Goal: Transaction & Acquisition: Book appointment/travel/reservation

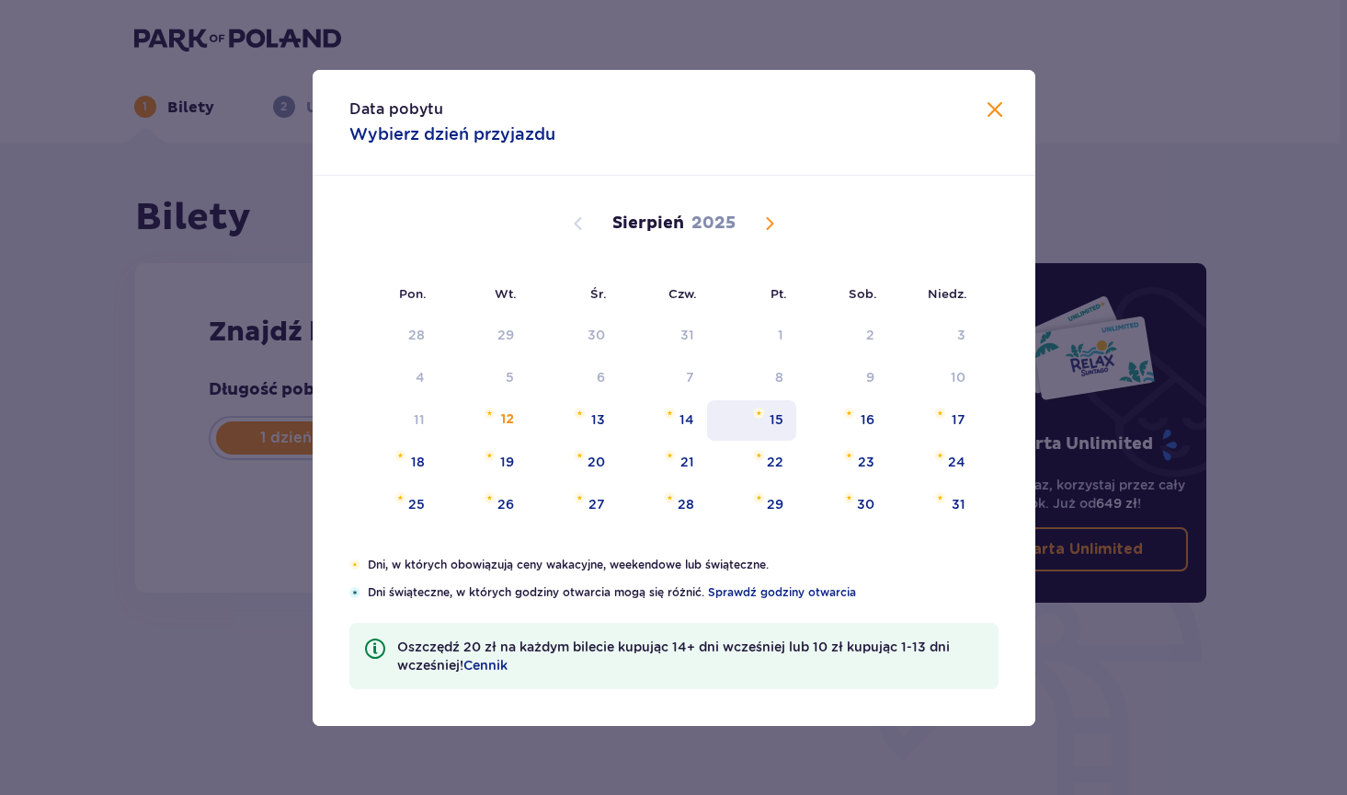
click at [784, 419] on div "15" at bounding box center [777, 419] width 14 height 18
type input "[DATE]"
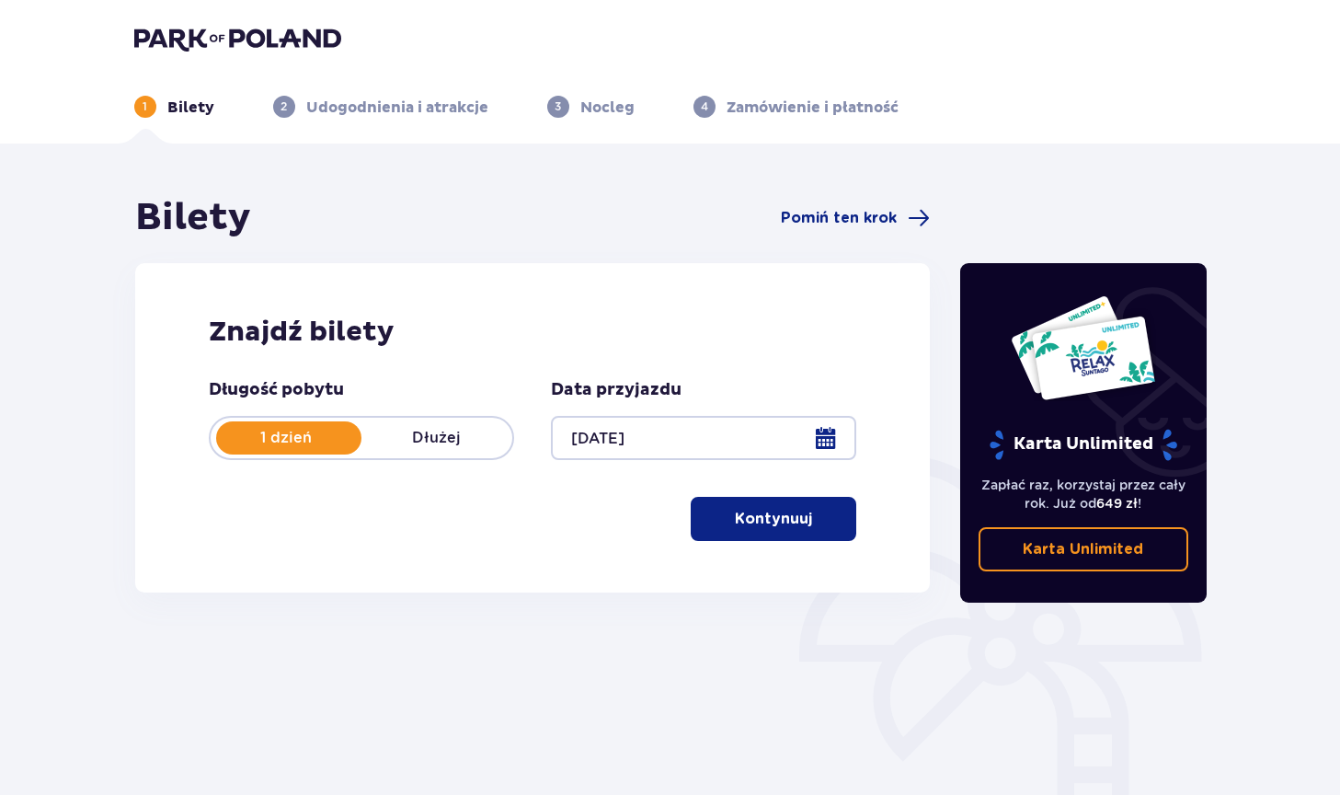
click at [777, 522] on p "Kontynuuj" at bounding box center [773, 519] width 77 height 20
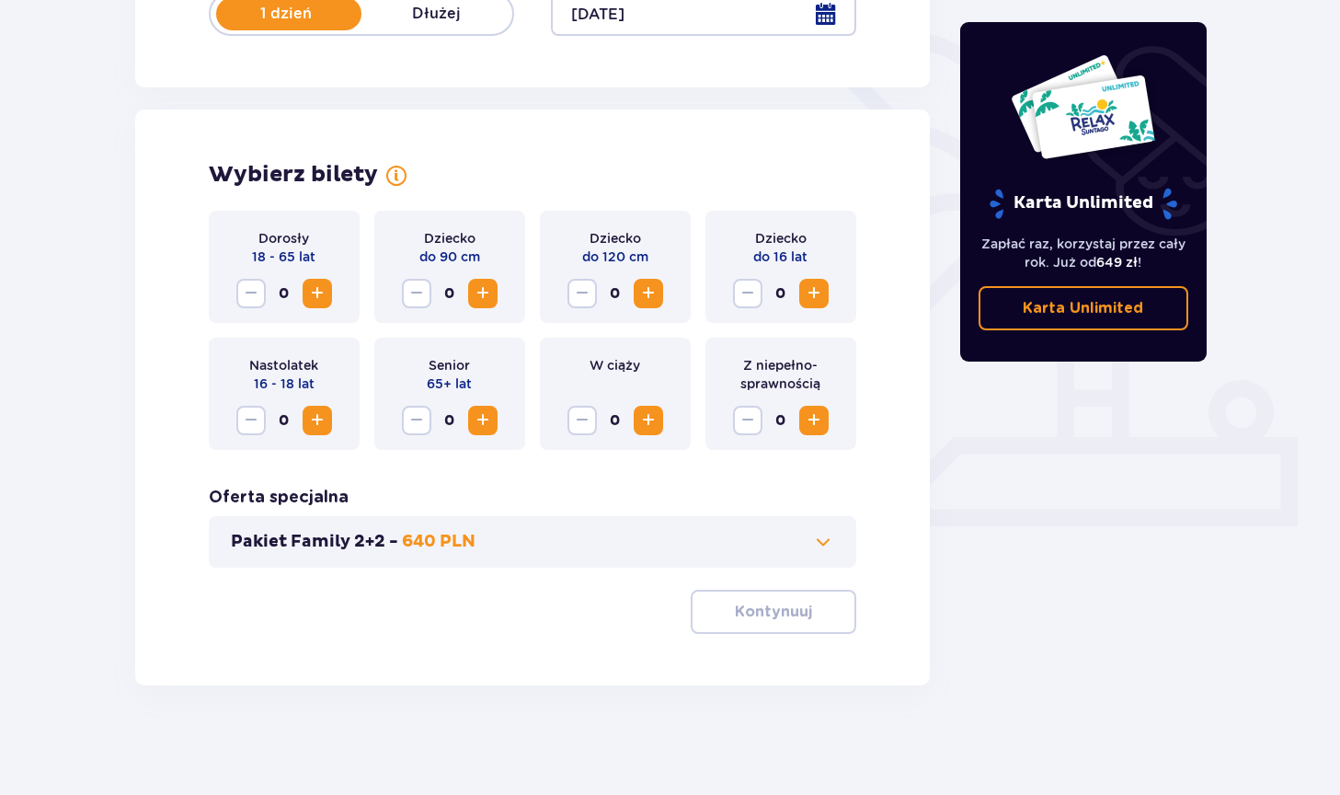
scroll to position [425, 0]
click at [319, 418] on span "Increase" at bounding box center [317, 419] width 22 height 22
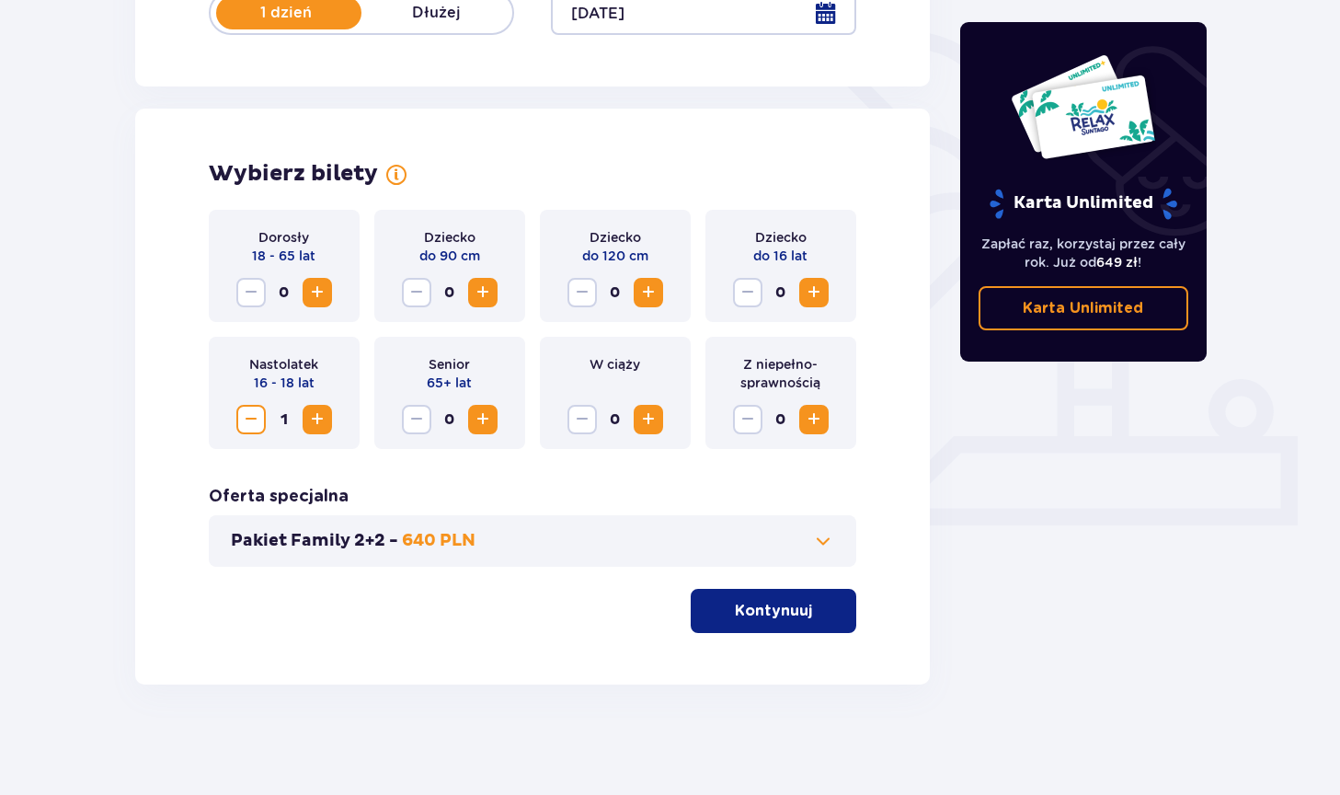
click at [319, 418] on span "Increase" at bounding box center [317, 419] width 22 height 22
click at [313, 292] on span "Increase" at bounding box center [317, 292] width 22 height 22
click at [739, 613] on p "Kontynuuj" at bounding box center [773, 611] width 77 height 20
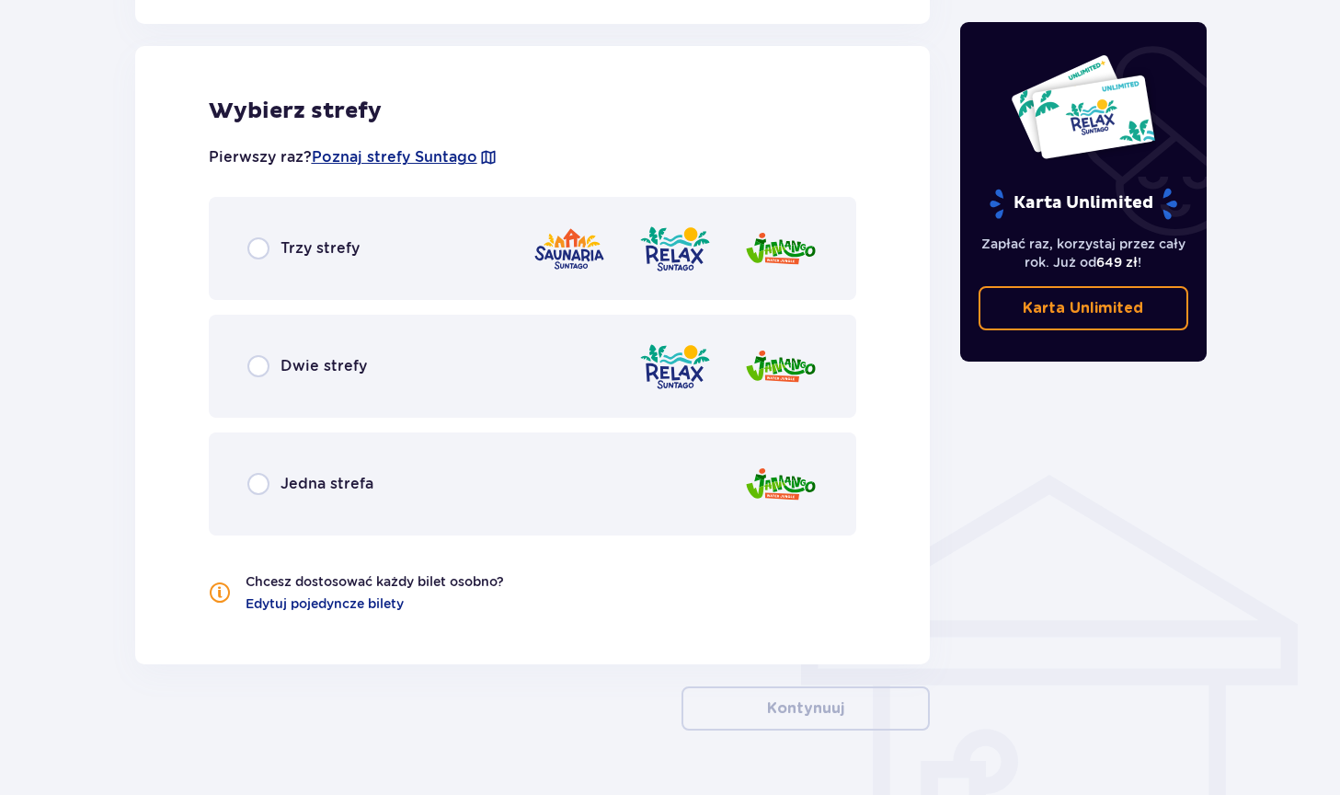
scroll to position [1021, 0]
click at [254, 355] on input "radio" at bounding box center [258, 364] width 22 height 22
radio input "true"
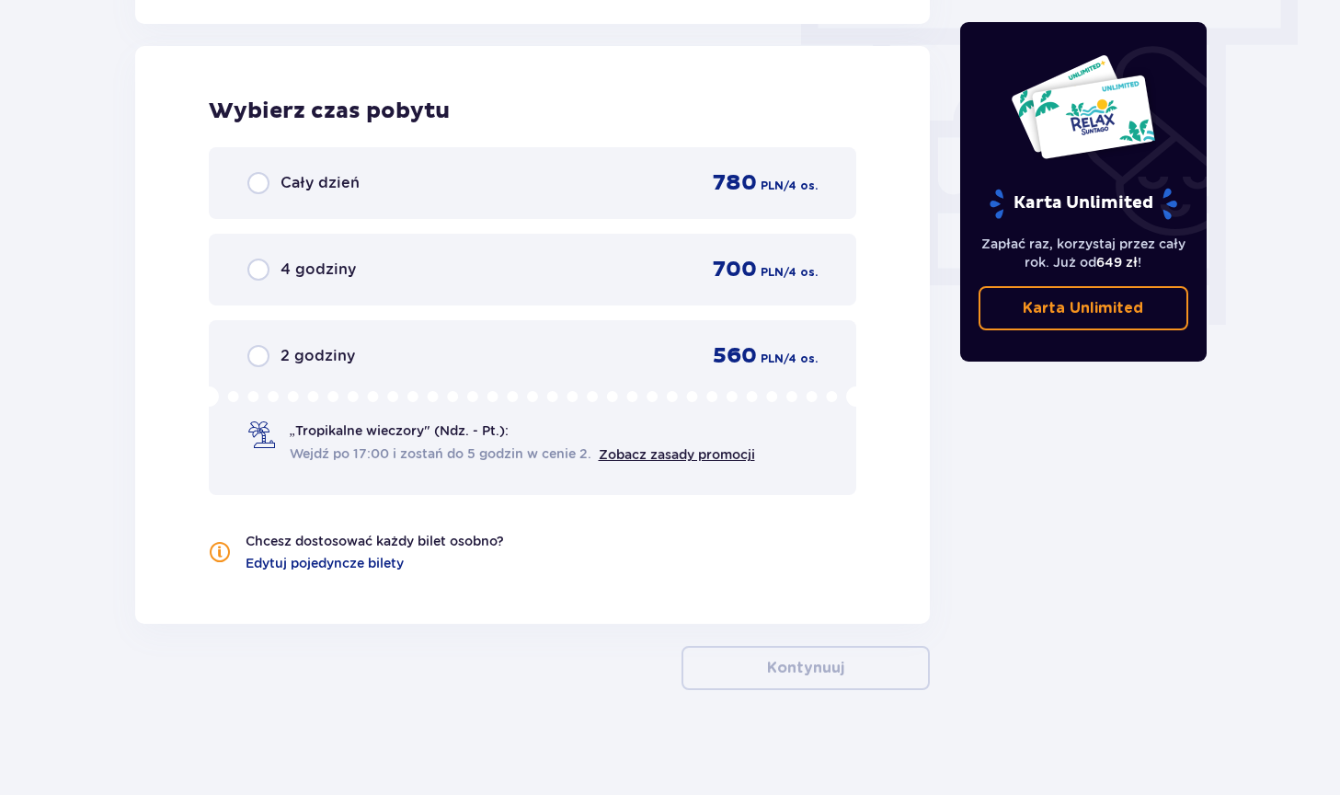
scroll to position [1661, 0]
click at [267, 173] on input "radio" at bounding box center [258, 181] width 22 height 22
radio input "true"
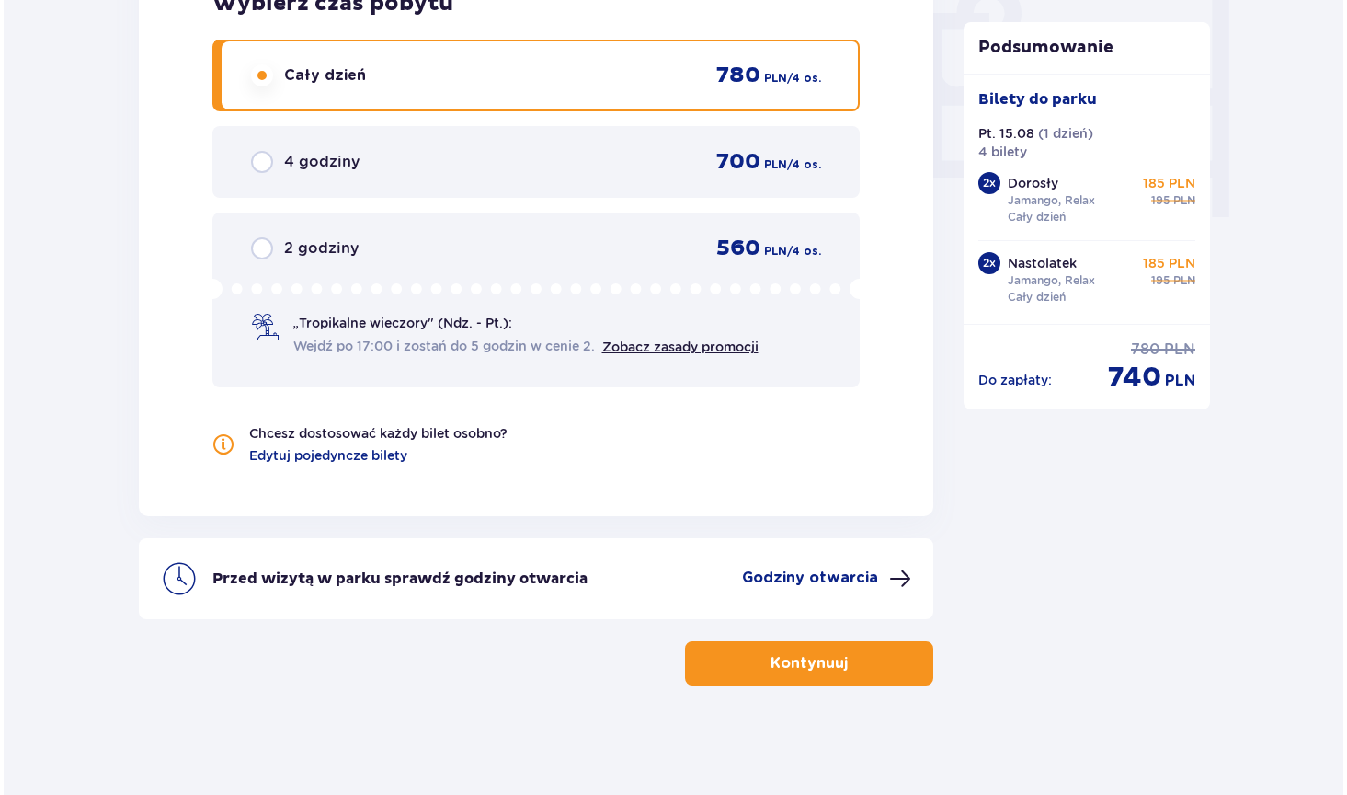
scroll to position [1768, 0]
click at [772, 571] on p "Godziny otwarcia" at bounding box center [807, 577] width 136 height 20
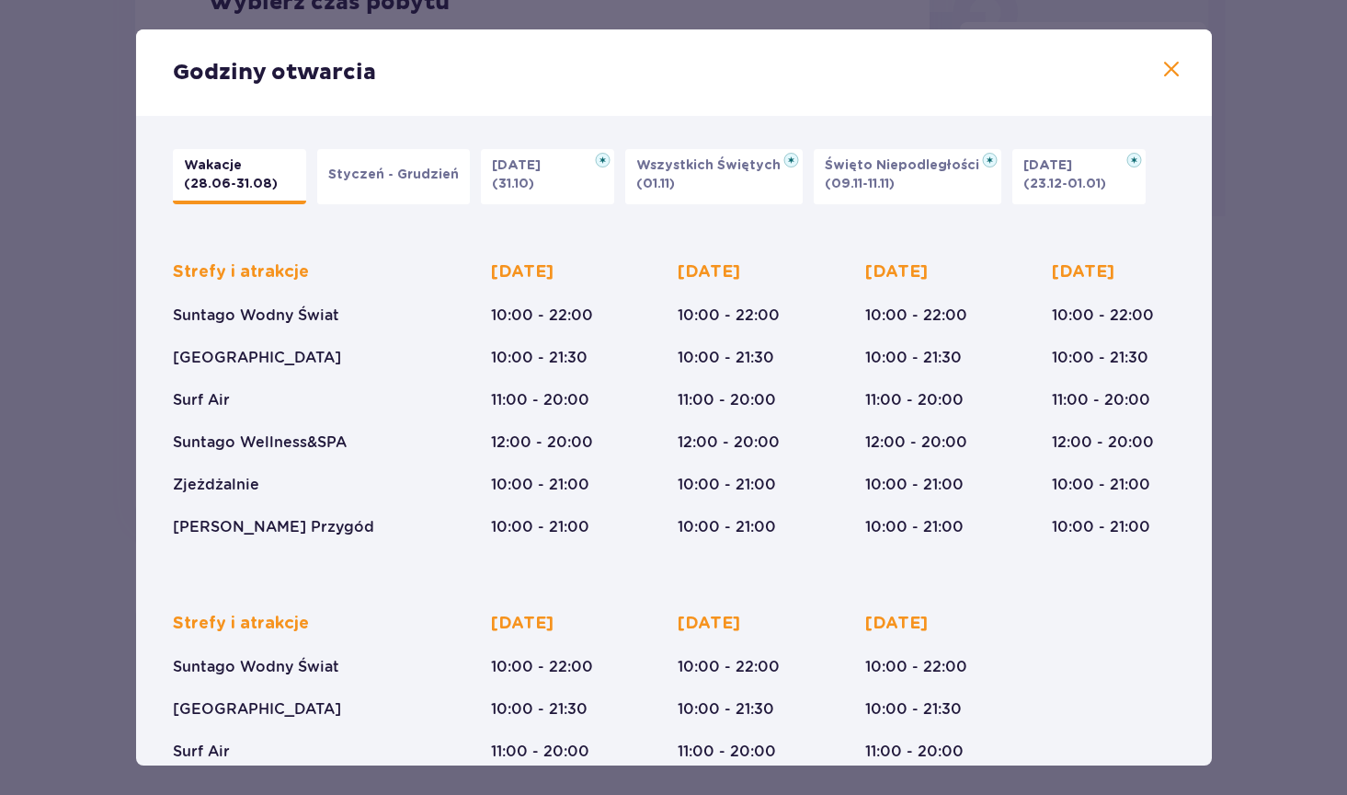
click at [1161, 72] on span at bounding box center [1172, 70] width 22 height 22
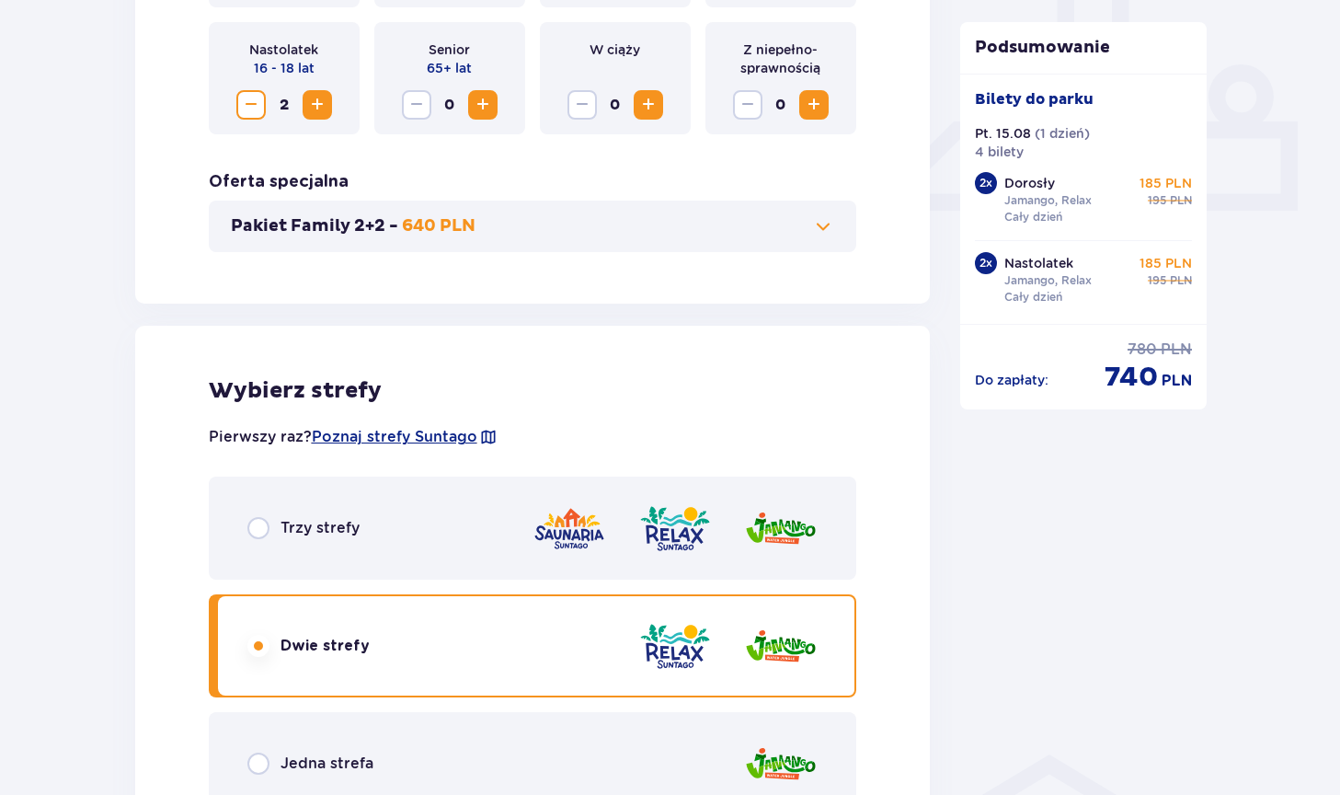
scroll to position [757, 0]
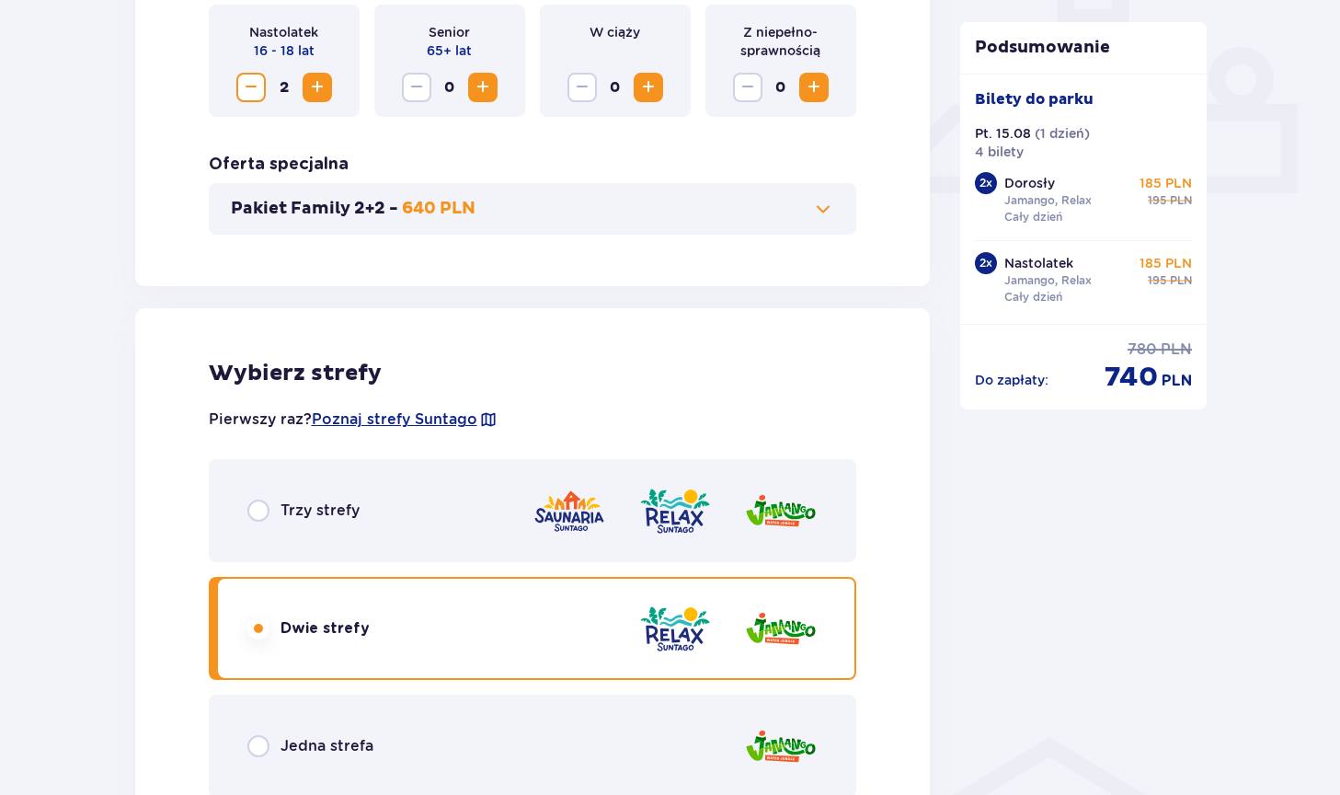
click at [818, 204] on span at bounding box center [823, 209] width 22 height 22
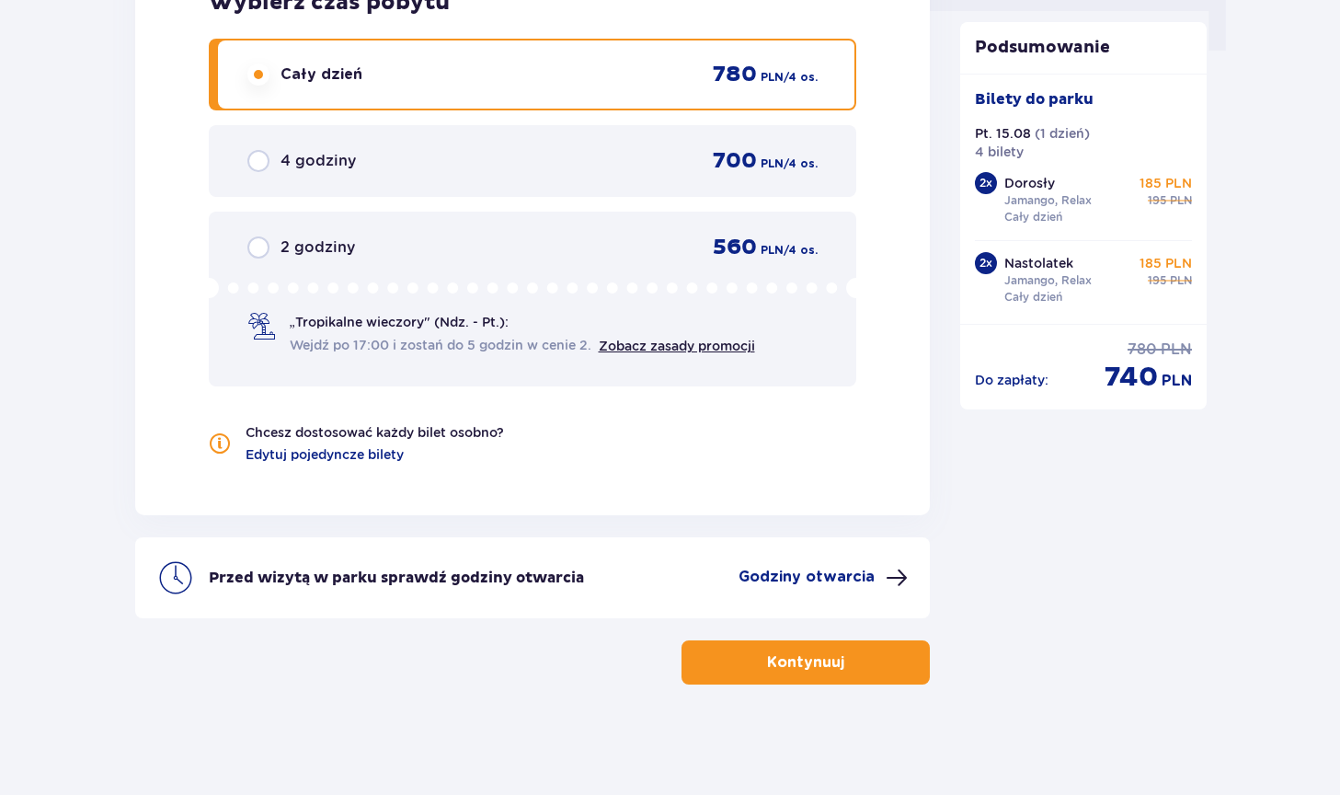
scroll to position [1933, 0]
click at [832, 669] on button "Kontynuuj" at bounding box center [806, 662] width 248 height 44
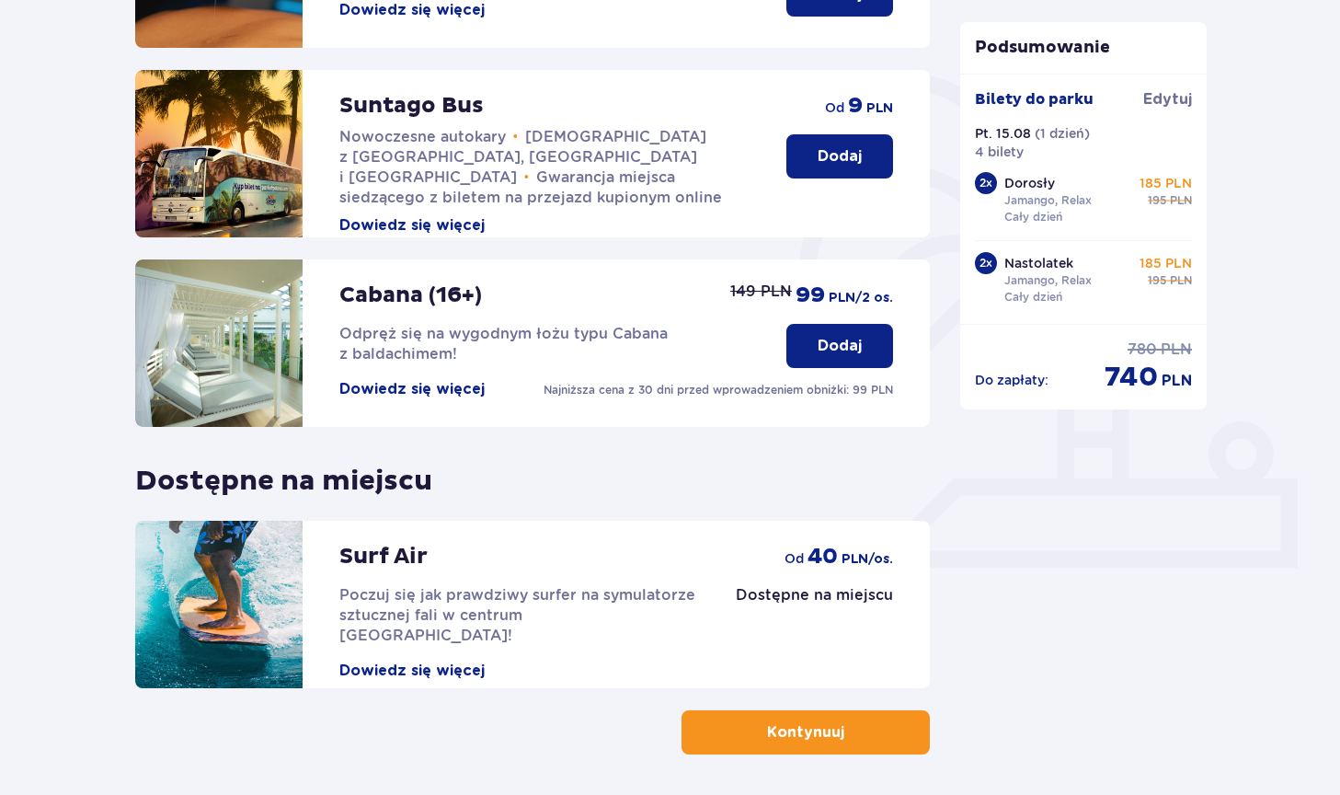
scroll to position [394, 0]
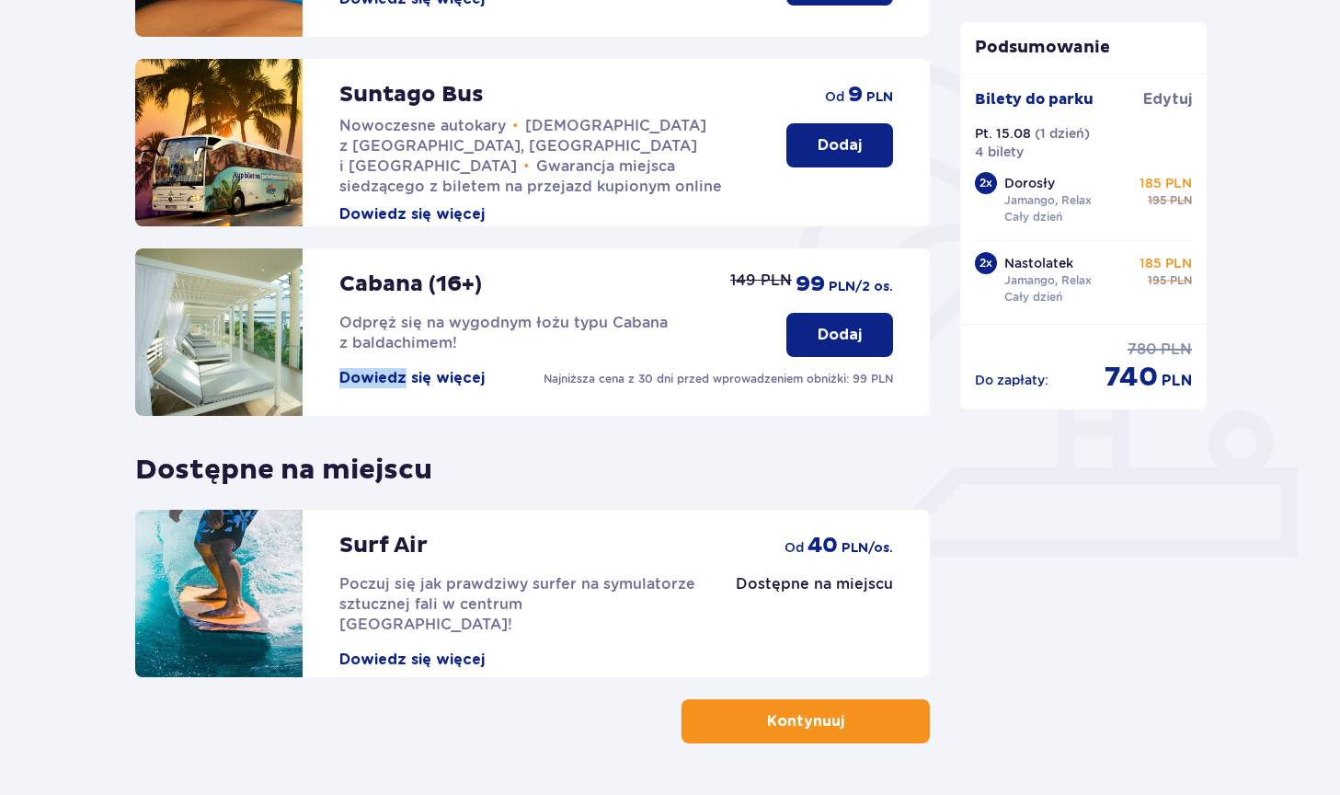
click at [389, 378] on button "Dowiedz się więcej" at bounding box center [411, 378] width 145 height 20
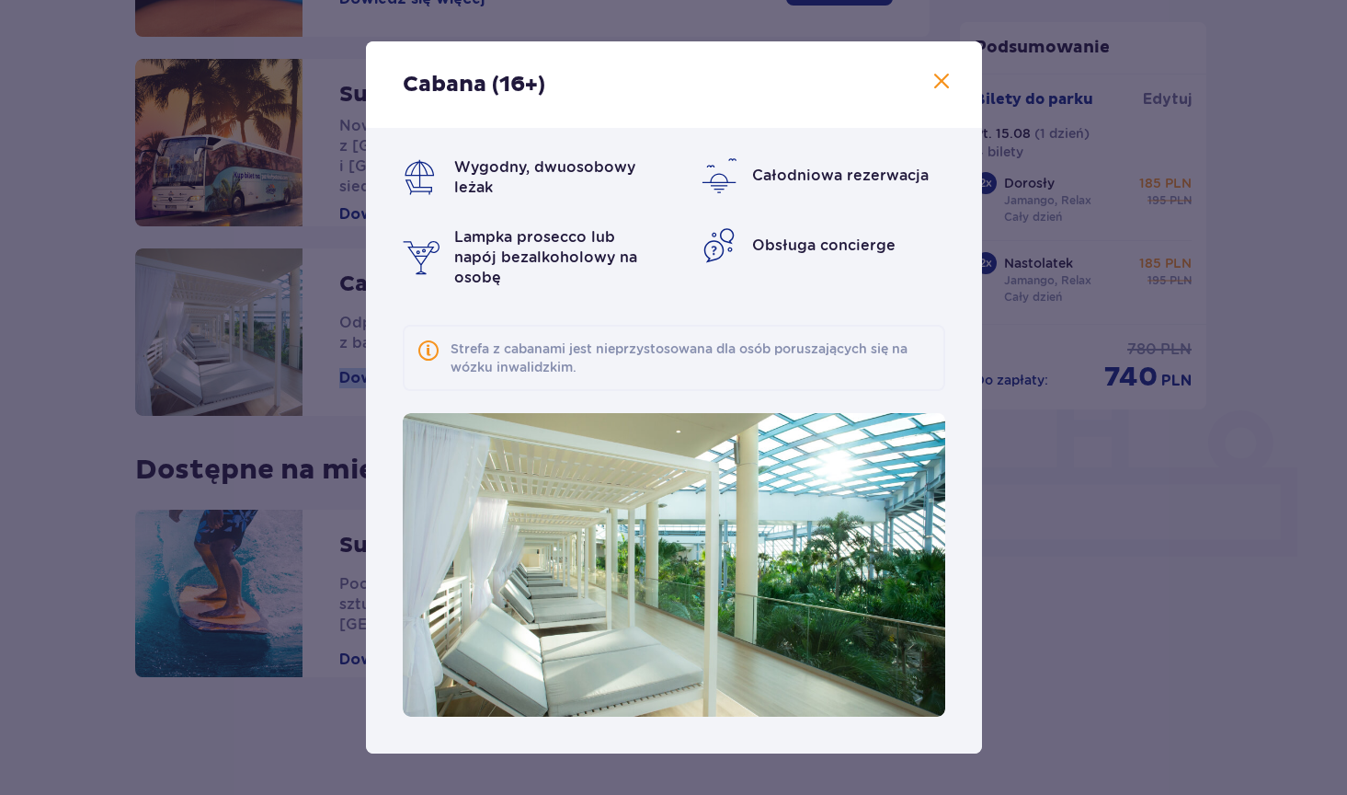
click at [943, 80] on span at bounding box center [942, 82] width 22 height 22
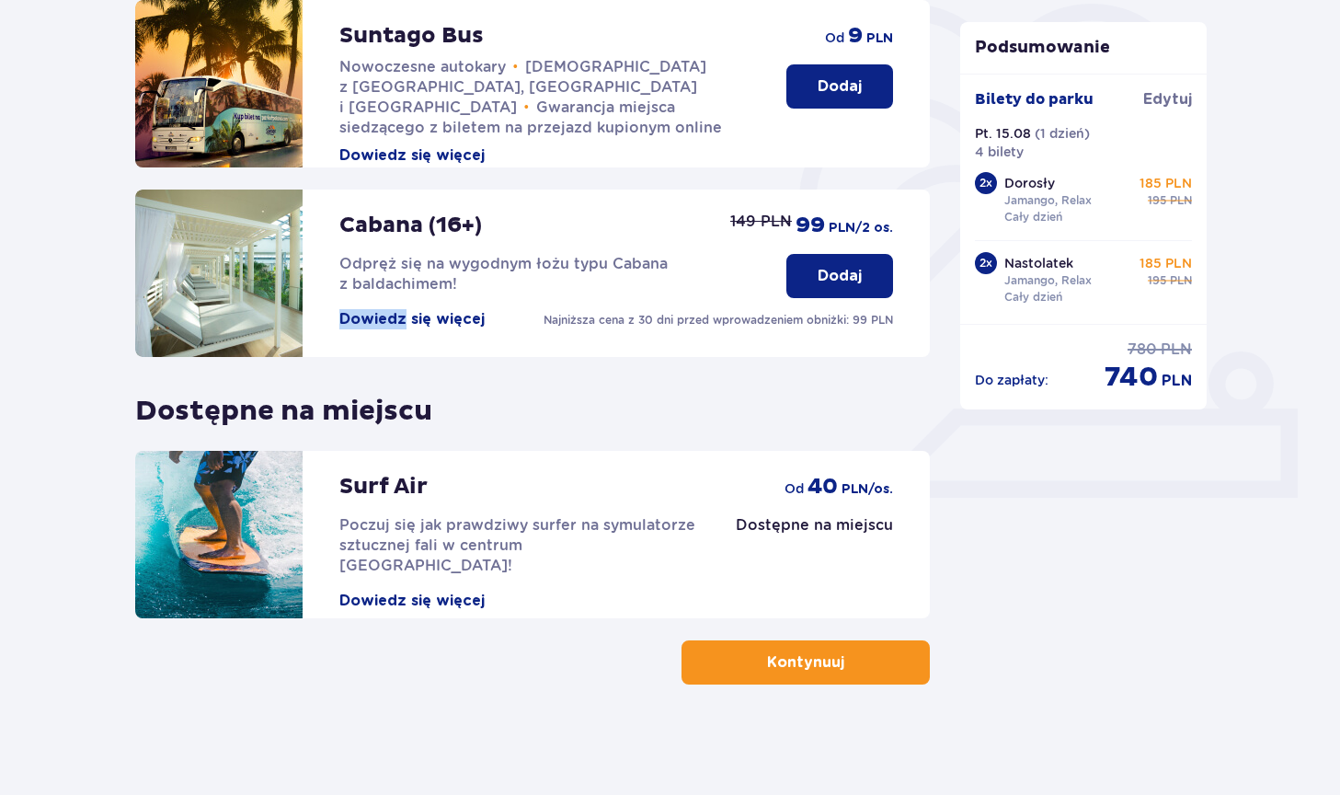
scroll to position [453, 0]
click at [441, 590] on button "Dowiedz się więcej" at bounding box center [411, 600] width 145 height 20
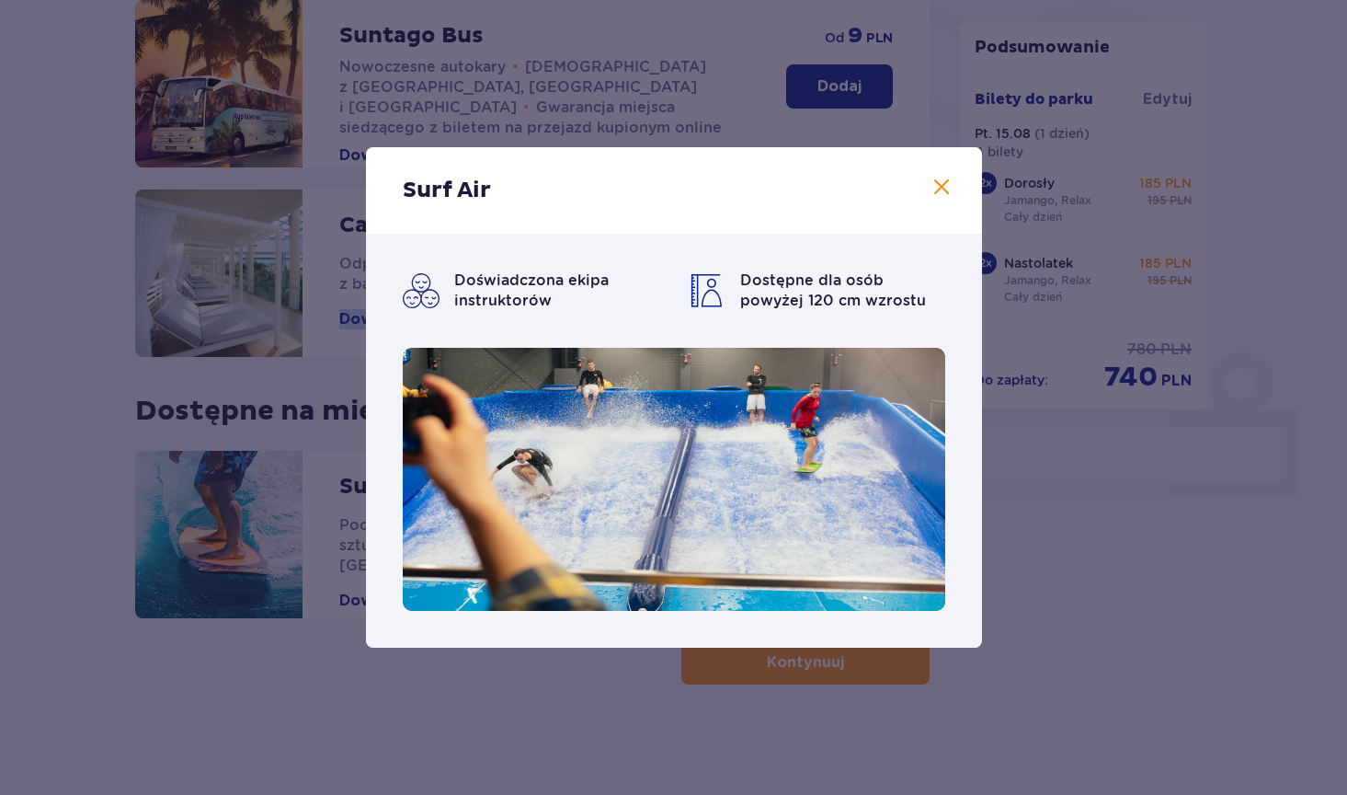
click at [945, 181] on span at bounding box center [942, 188] width 22 height 22
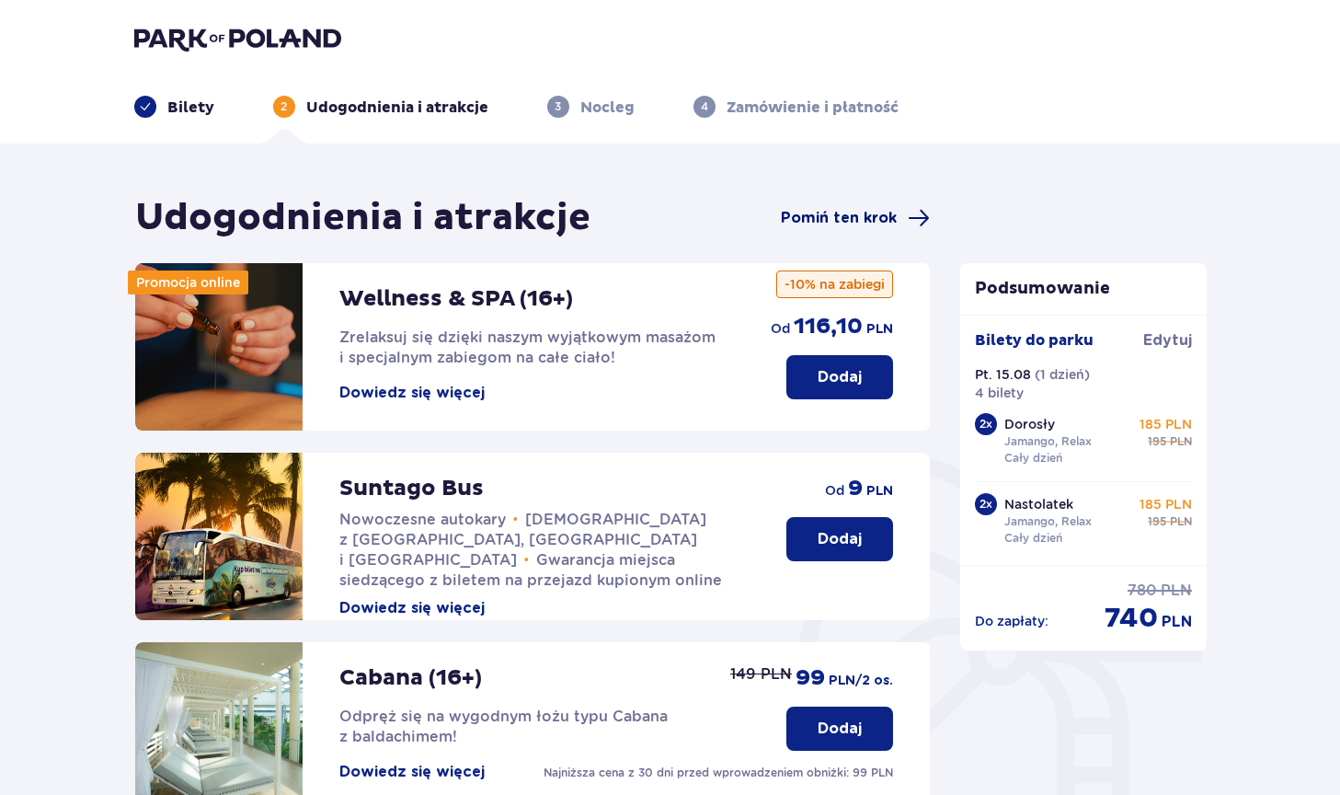
click at [826, 214] on span "Pomiń ten krok" at bounding box center [839, 218] width 116 height 20
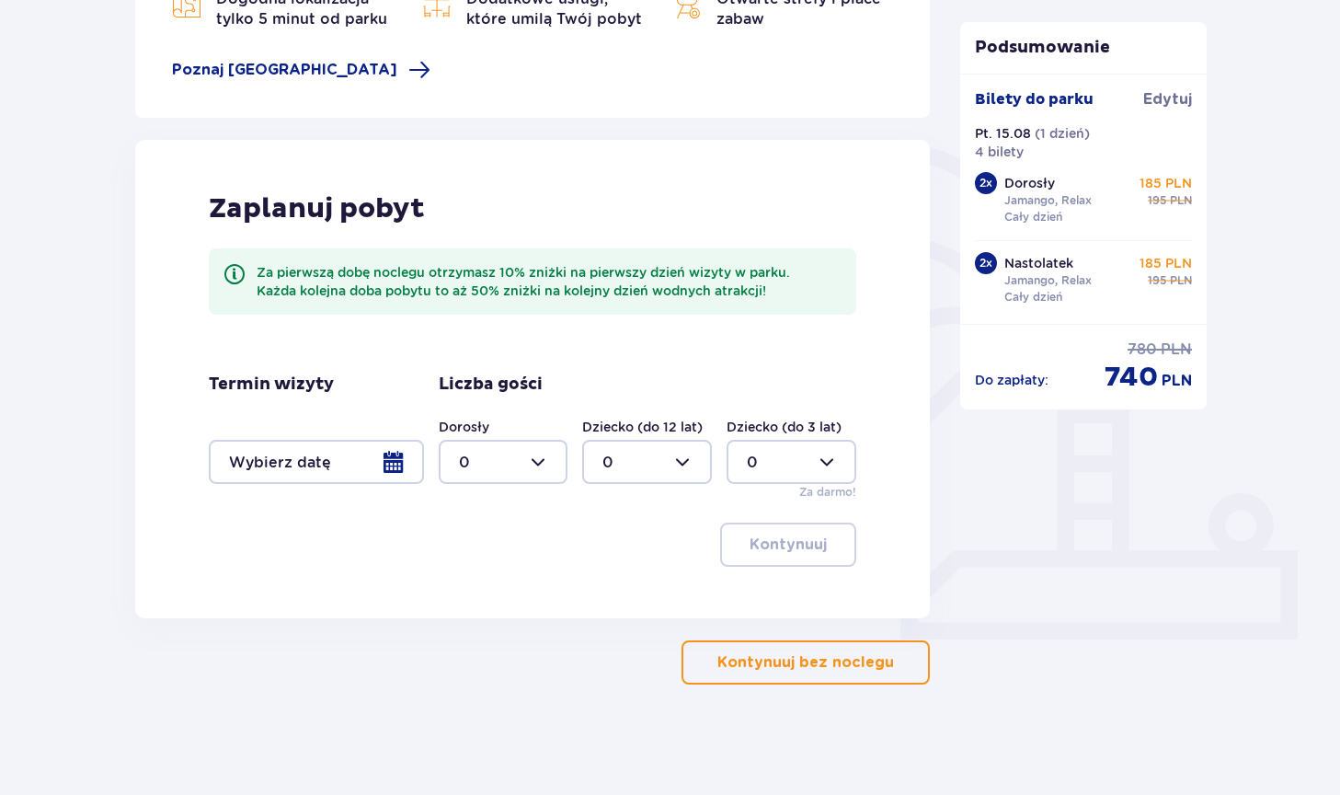
scroll to position [311, 0]
